Goal: Information Seeking & Learning: Learn about a topic

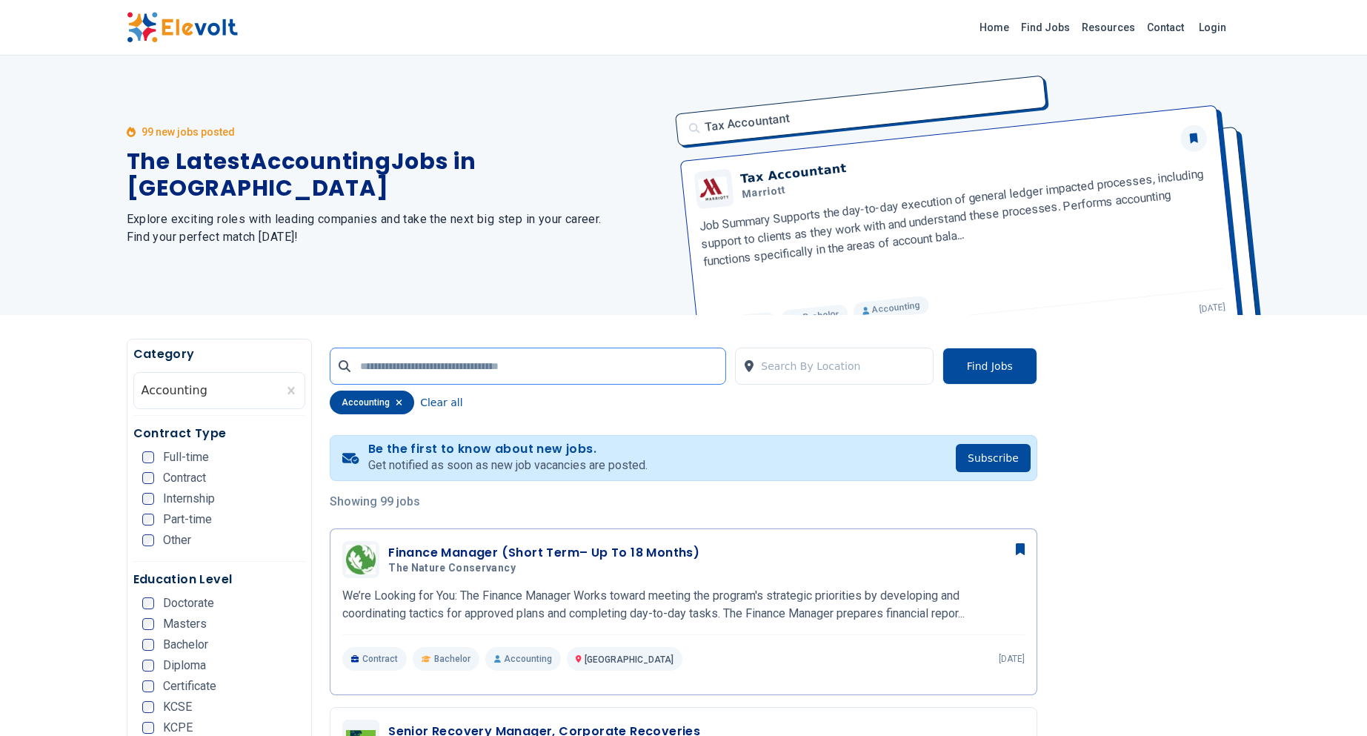
click at [580, 366] on input "text" at bounding box center [528, 366] width 397 height 37
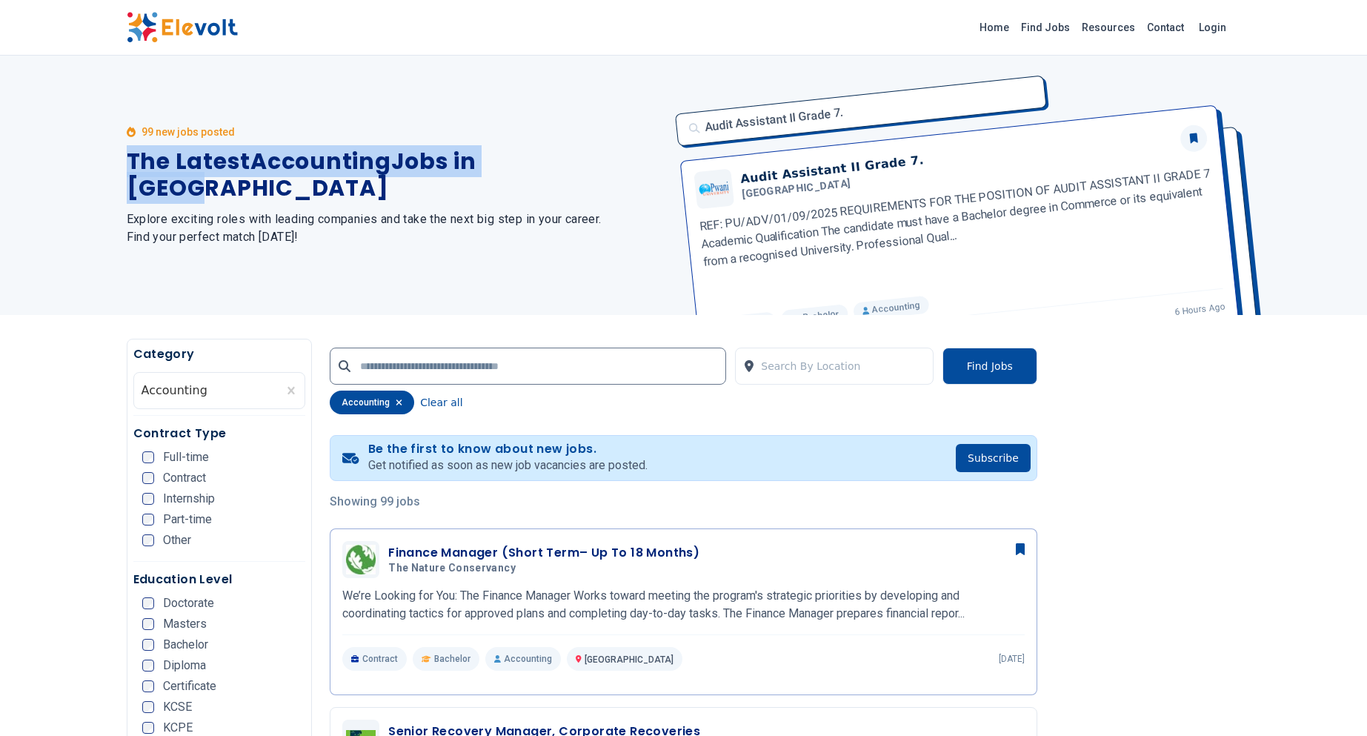
drag, startPoint x: 566, startPoint y: 178, endPoint x: 447, endPoint y: 156, distance: 121.4
click at [447, 156] on div "99 new jobs posted The Latest Accounting Jobs in Kenya Explore exciting roles w…" at bounding box center [397, 185] width 540 height 259
click at [414, 72] on div "99 new jobs posted The Latest Accounting Jobs in Kenya Explore exciting roles w…" at bounding box center [397, 185] width 540 height 259
drag, startPoint x: 563, startPoint y: 176, endPoint x: 400, endPoint y: 149, distance: 164.5
click at [405, 150] on div "99 new jobs posted The Latest Accounting Jobs in Kenya Explore exciting roles w…" at bounding box center [397, 185] width 540 height 259
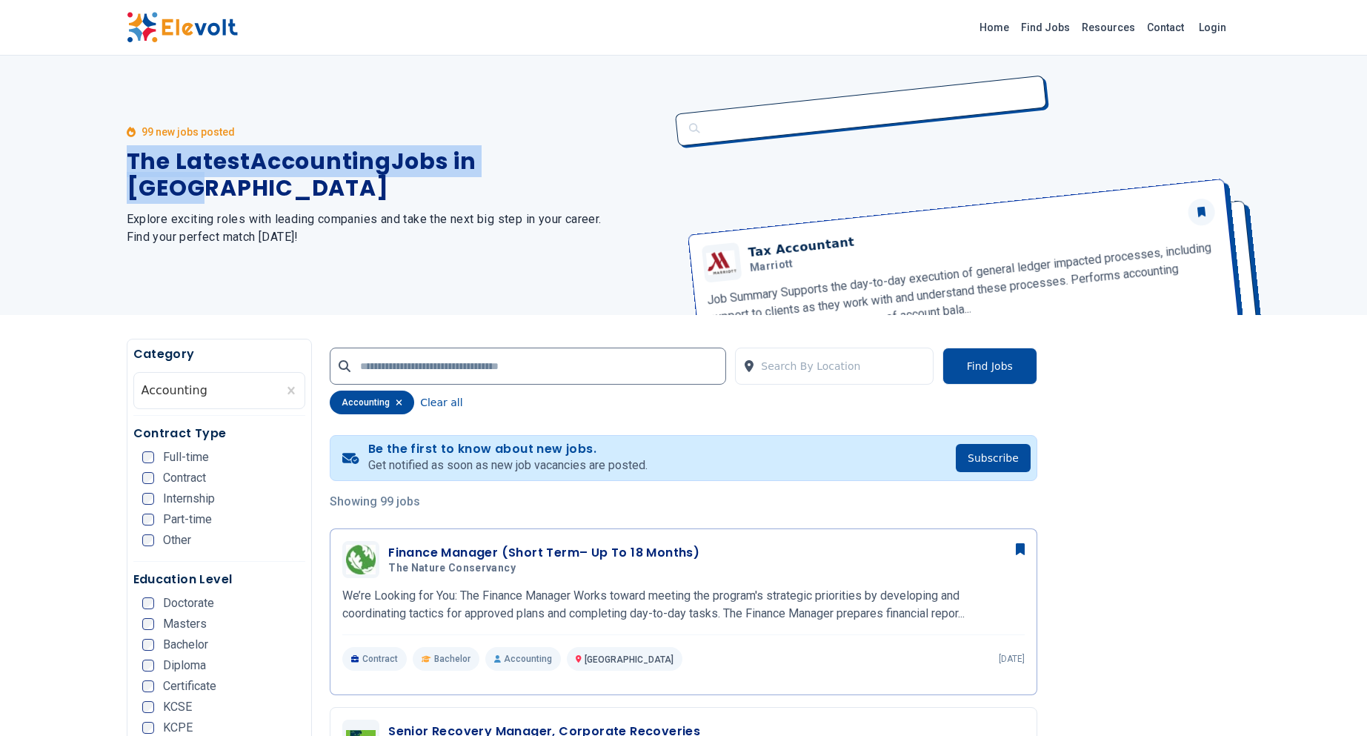
click at [496, 101] on div "99 new jobs posted The Latest Accounting Jobs in Kenya Explore exciting roles w…" at bounding box center [397, 185] width 540 height 259
